Goal: Check status

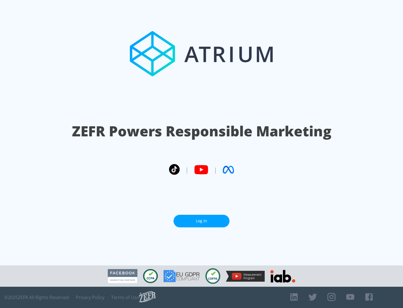
click at [202, 221] on link "Log In" at bounding box center [202, 221] width 56 height 13
